Goal: Task Accomplishment & Management: Manage account settings

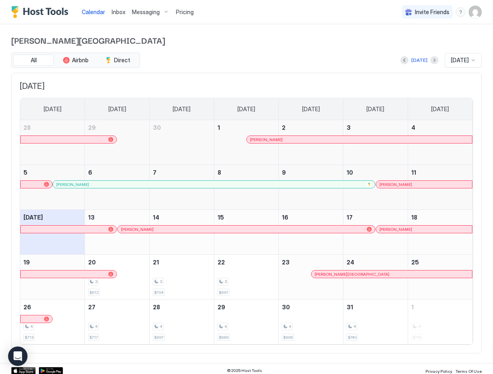
click at [477, 10] on img "User profile" at bounding box center [475, 12] width 13 height 13
click at [398, 45] on span "Settings" at bounding box center [403, 45] width 22 height 7
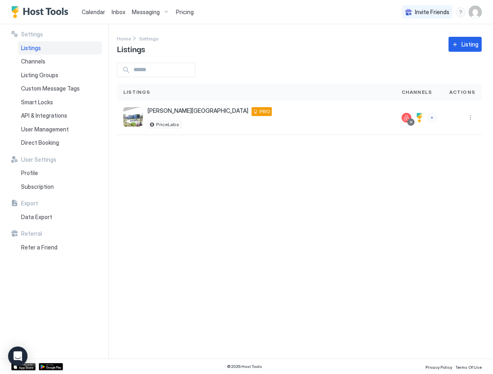
drag, startPoint x: 325, startPoint y: 3, endPoint x: 27, endPoint y: 272, distance: 401.2
click at [0, 0] on html "Calendar Inbox Messaging Pricing Invite Friends PB Settings Listings Channels L…" at bounding box center [246, 187] width 493 height 374
click at [469, 118] on button "More options" at bounding box center [471, 118] width 10 height 10
click at [226, 122] on div at bounding box center [246, 187] width 493 height 374
click at [421, 118] on div at bounding box center [420, 118] width 10 height 10
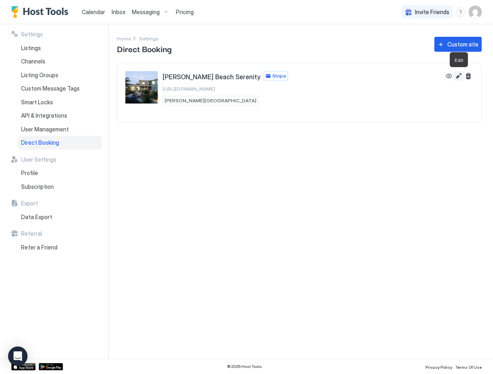
click at [462, 77] on button "Edit" at bounding box center [459, 76] width 10 height 10
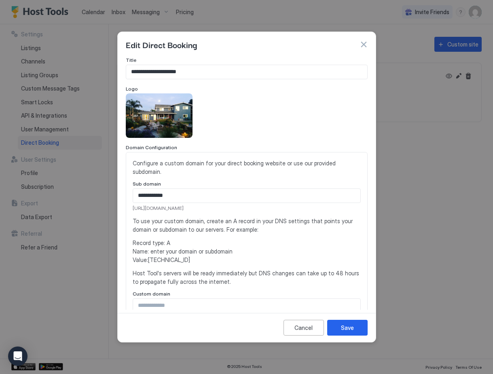
click at [162, 205] on span "[URL][DOMAIN_NAME]" at bounding box center [247, 208] width 228 height 7
click at [365, 48] on button "button" at bounding box center [364, 44] width 8 height 8
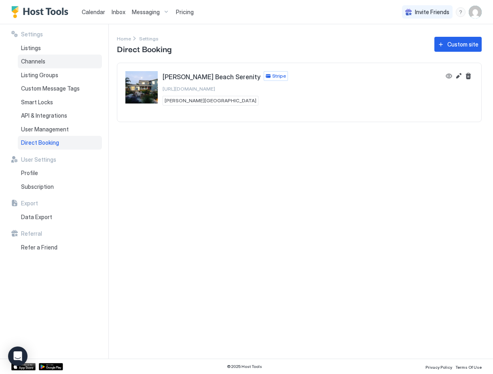
click at [48, 57] on div "Channels" at bounding box center [60, 62] width 84 height 14
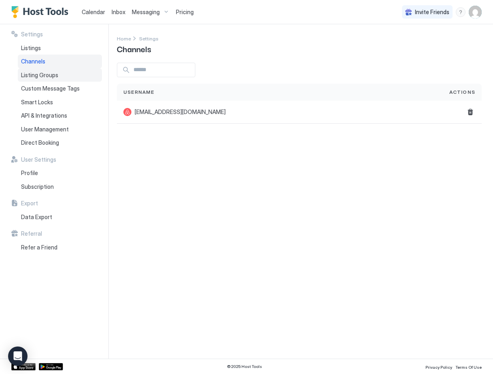
click at [48, 70] on div "Listing Groups" at bounding box center [60, 75] width 84 height 14
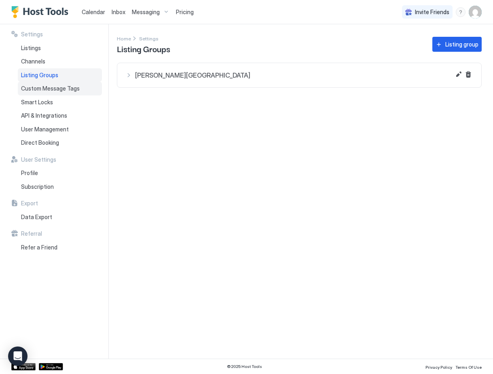
click at [49, 89] on span "Custom Message Tags" at bounding box center [50, 88] width 59 height 7
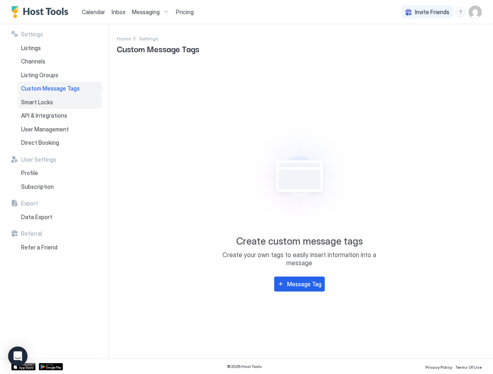
click at [49, 100] on span "Smart Locks" at bounding box center [37, 102] width 32 height 7
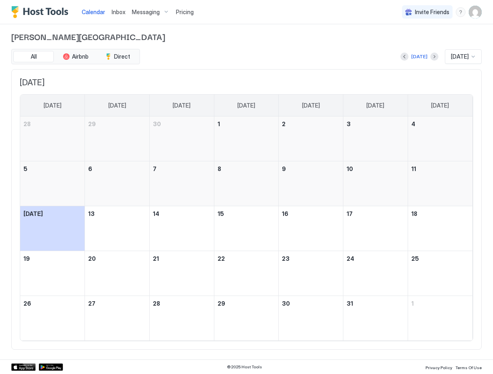
scroll to position [3, 0]
